Goal: Check status

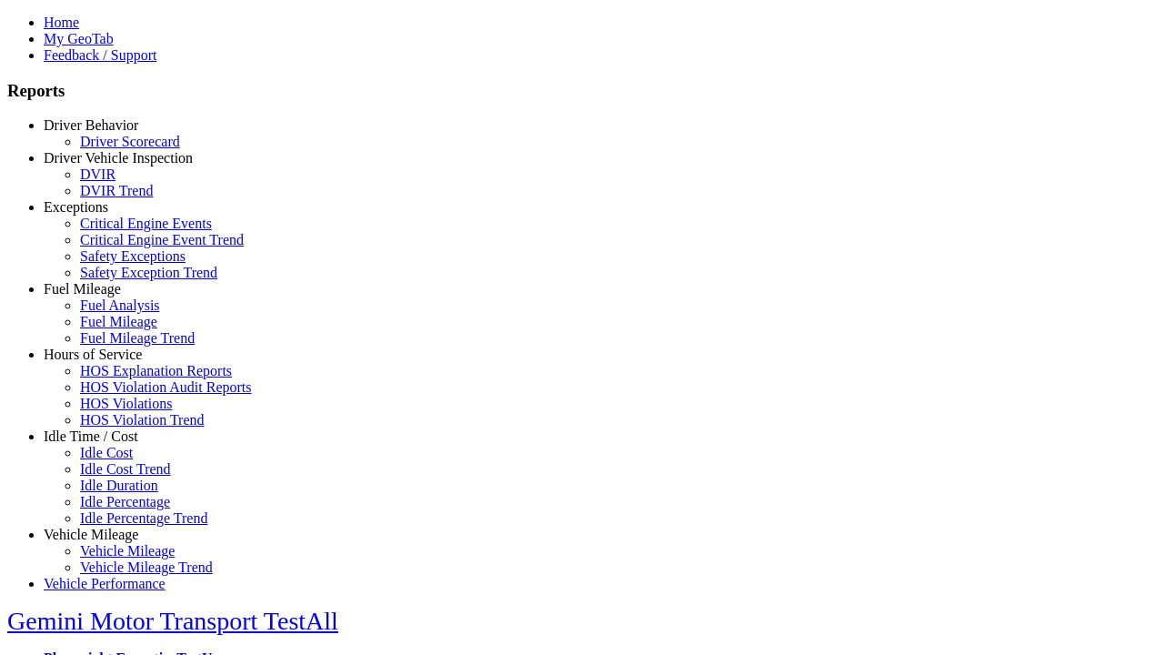
click at [105, 215] on link "Exceptions" at bounding box center [76, 206] width 65 height 15
click at [118, 264] on link "Safety Exceptions" at bounding box center [133, 255] width 106 height 15
select select
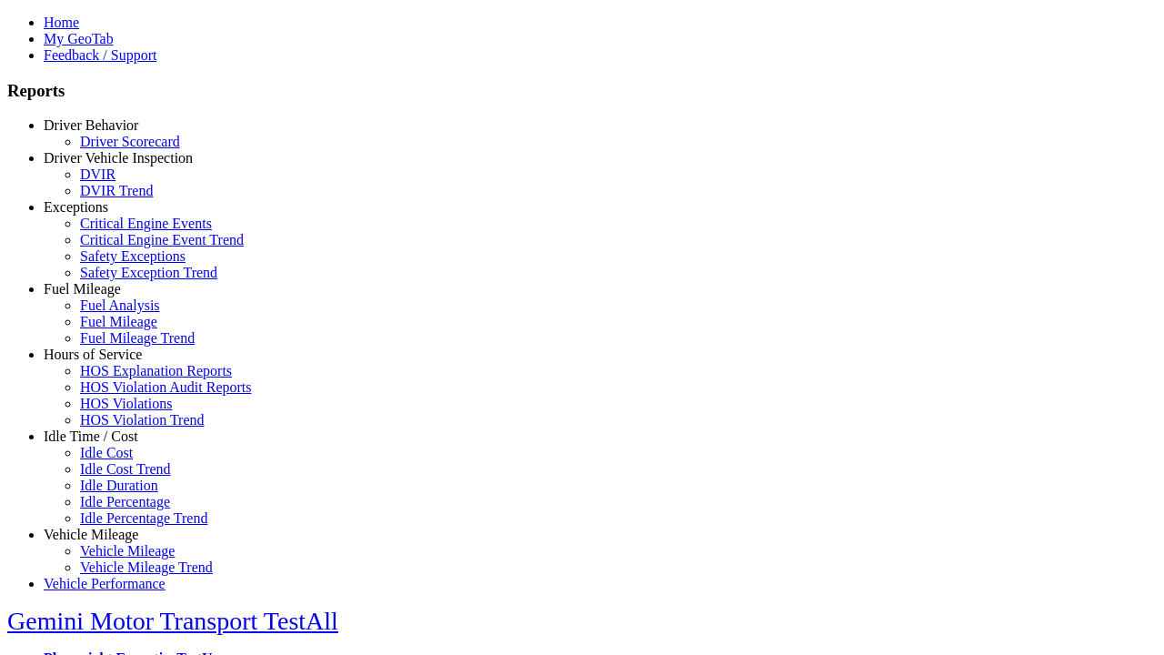
select select
